Goal: Task Accomplishment & Management: Manage account settings

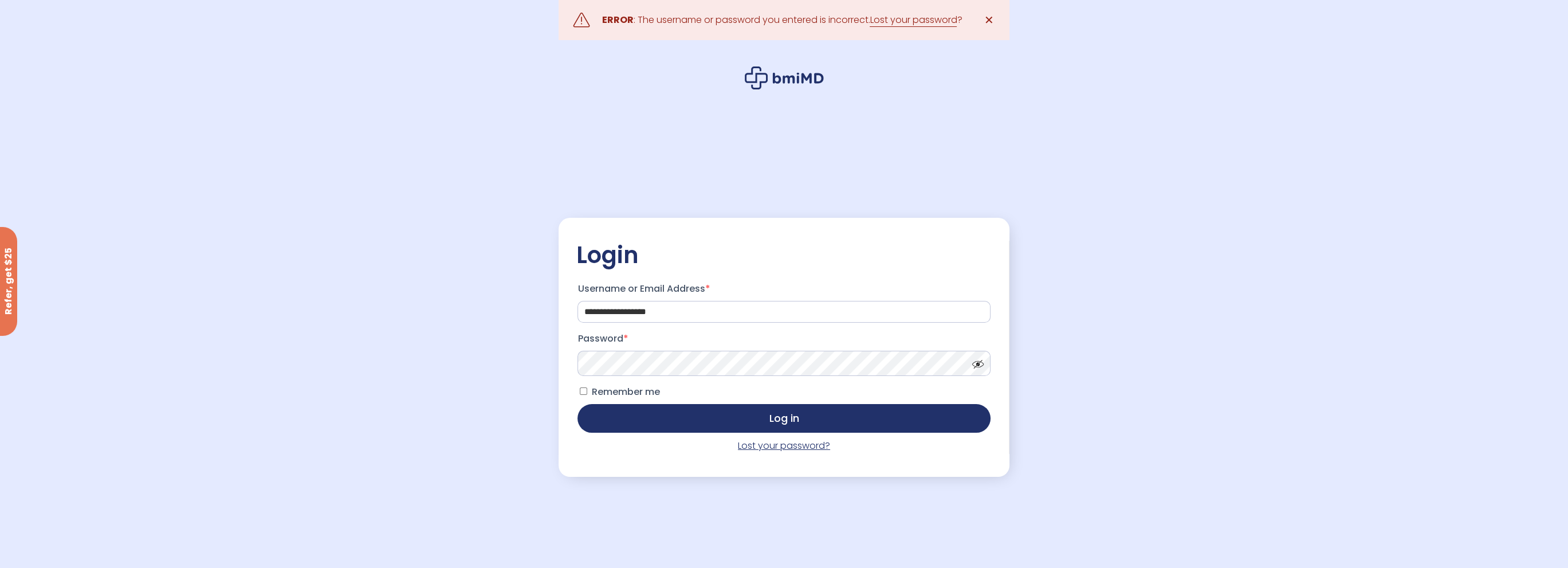
click at [775, 449] on link "Lost your password?" at bounding box center [784, 445] width 92 height 13
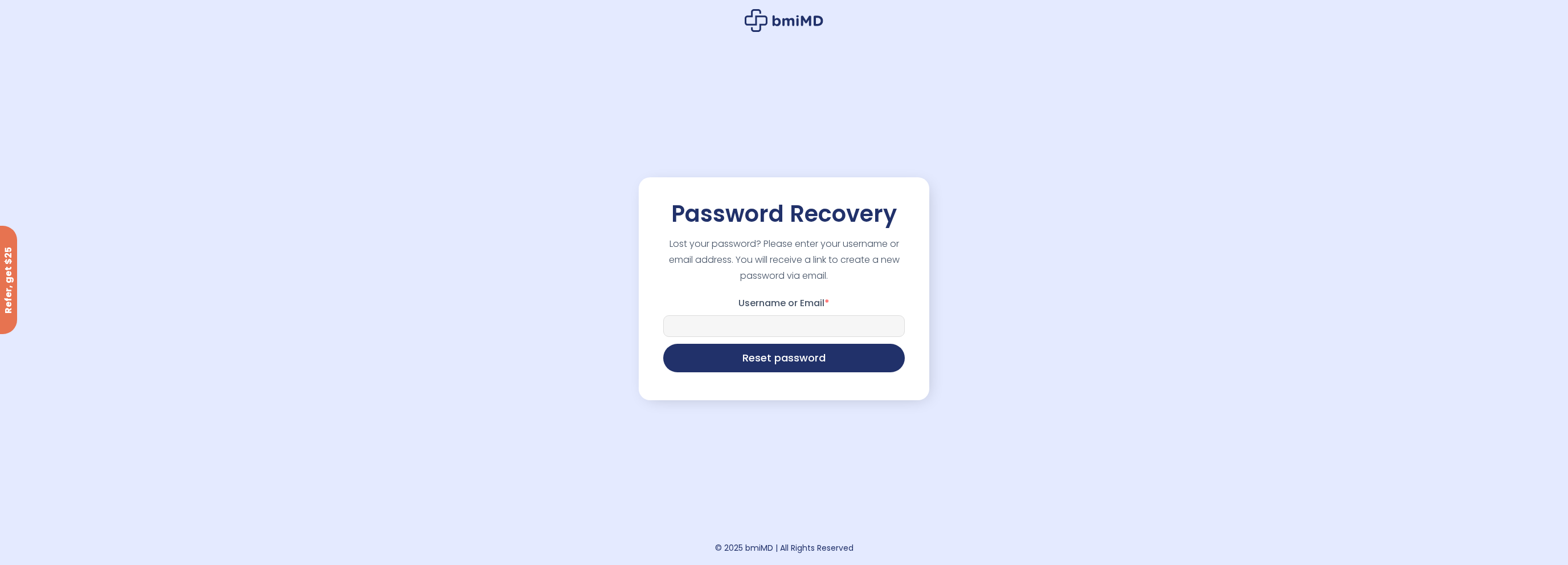
click at [793, 325] on input "Username or Email *" at bounding box center [784, 326] width 242 height 21
type input "**********"
click at [792, 363] on button "Reset password" at bounding box center [784, 357] width 242 height 28
